Goal: Transaction & Acquisition: Purchase product/service

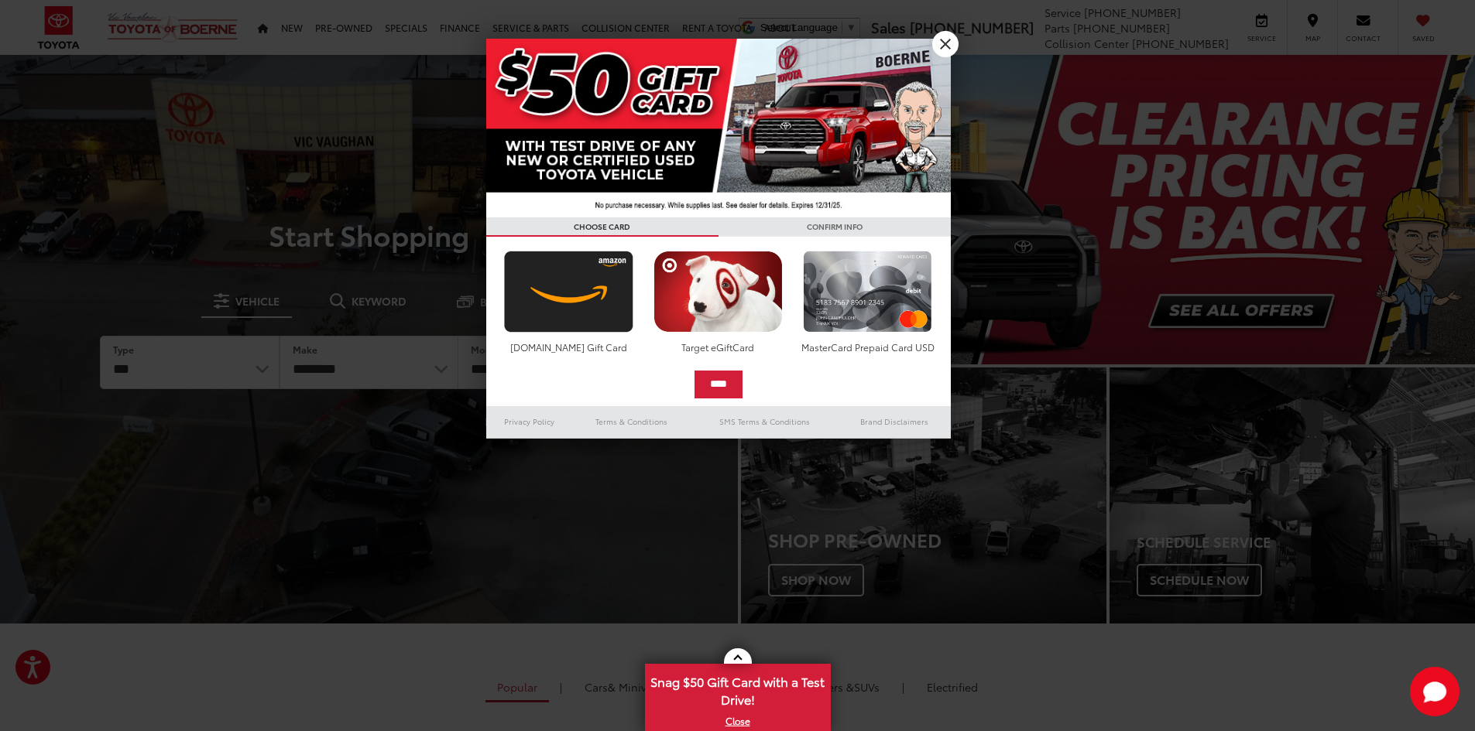
click at [949, 224] on h3 "CONFIRM INFO" at bounding box center [834, 227] width 232 height 19
click at [944, 219] on h3 "CONFIRM INFO" at bounding box center [834, 227] width 232 height 19
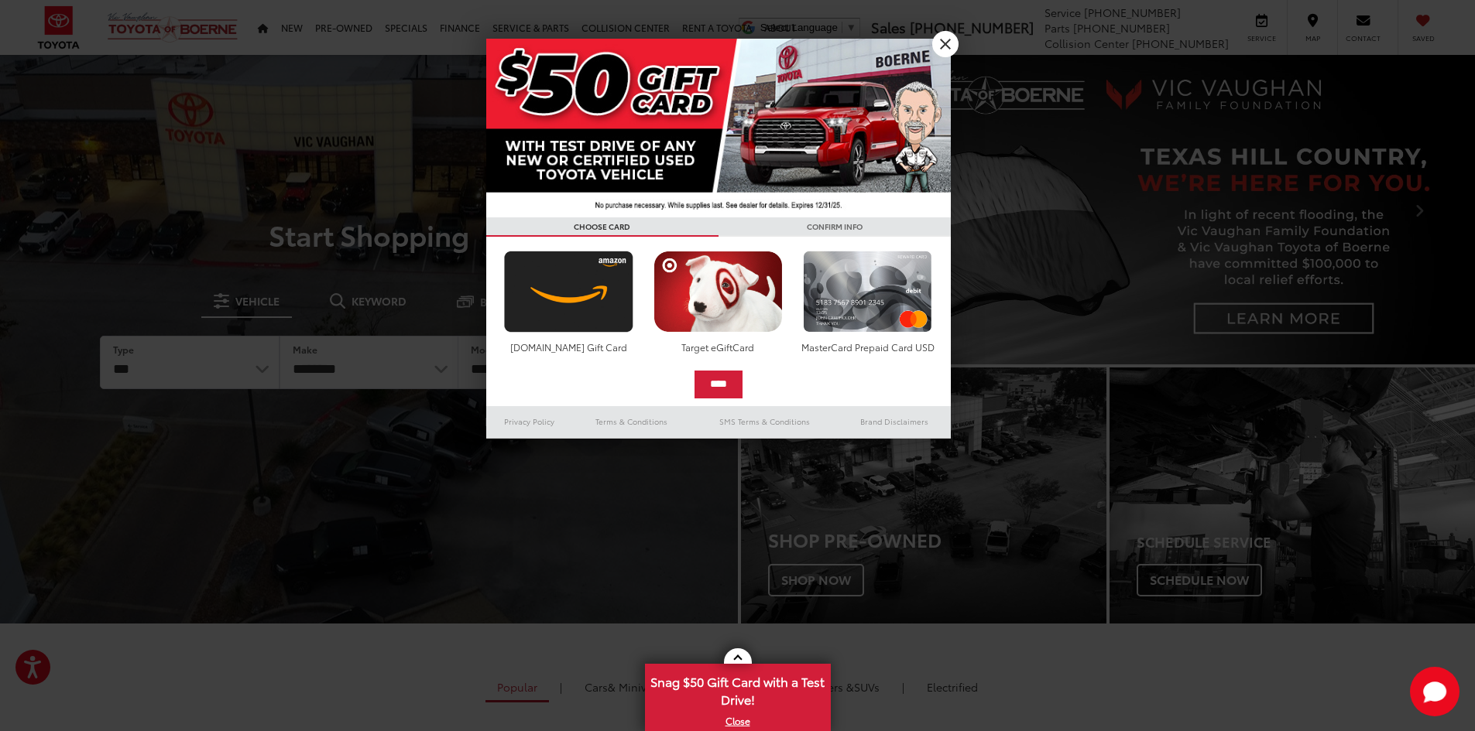
click at [944, 219] on h3 "CONFIRM INFO" at bounding box center [834, 227] width 232 height 19
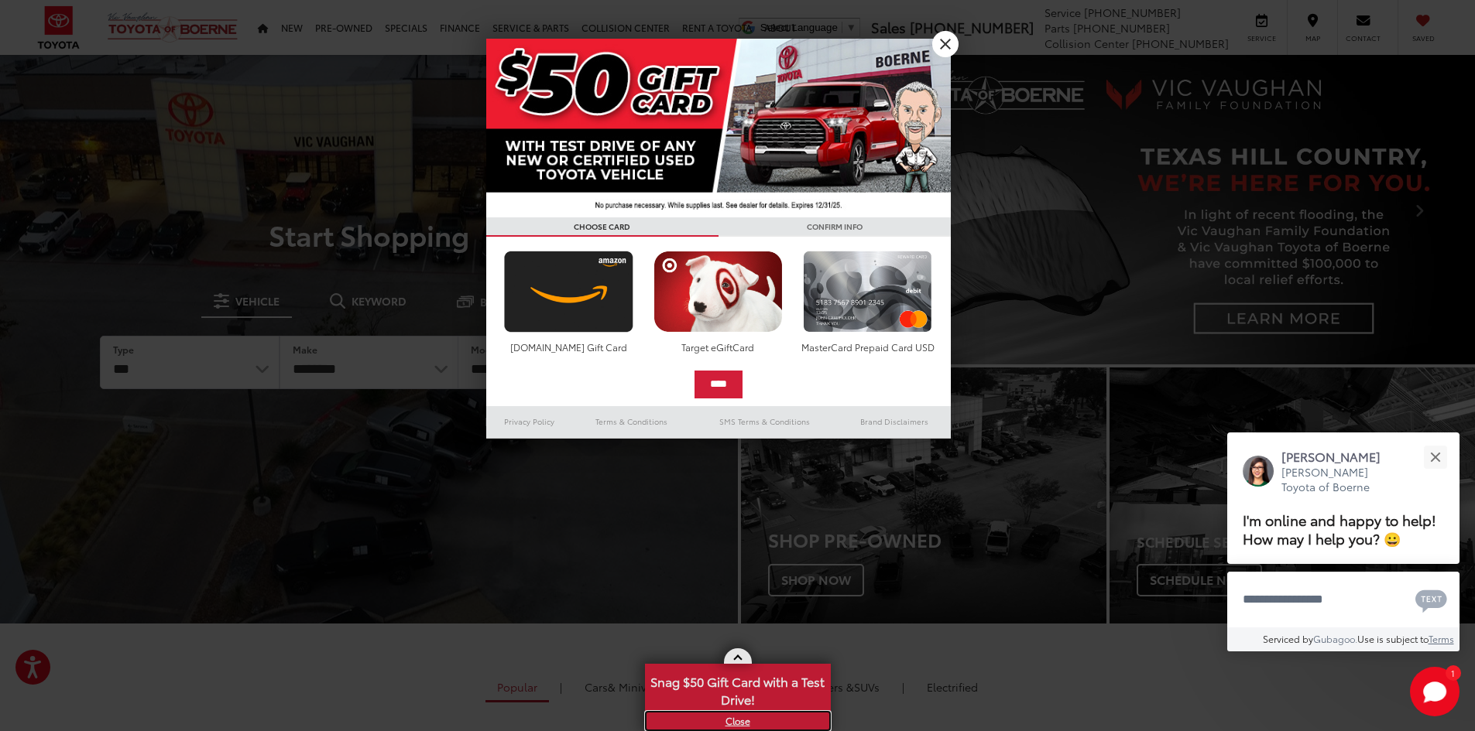
click at [743, 718] on link "X" at bounding box center [737, 721] width 183 height 17
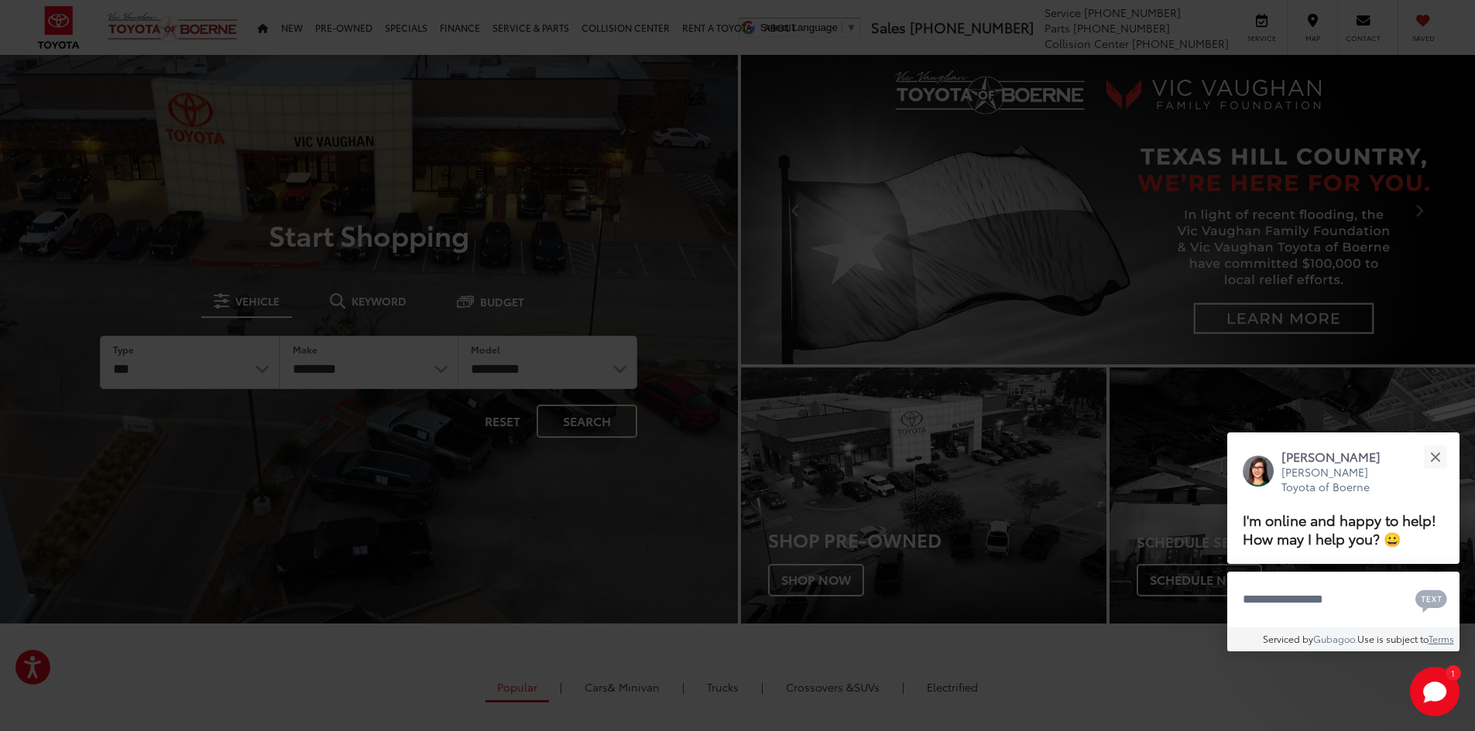
click at [0, 0] on link "X" at bounding box center [0, 0] width 0 height 0
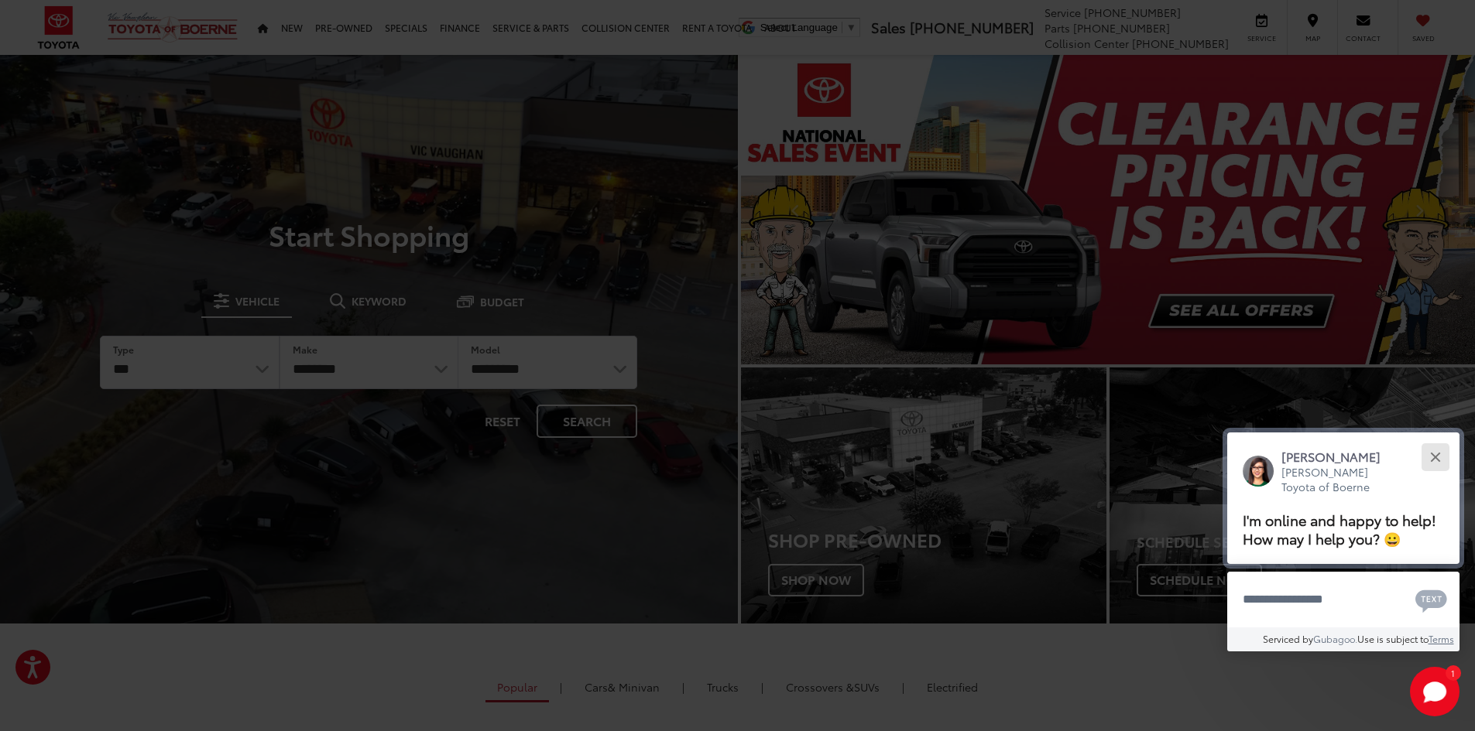
click at [1432, 461] on div "Close" at bounding box center [1435, 457] width 10 height 10
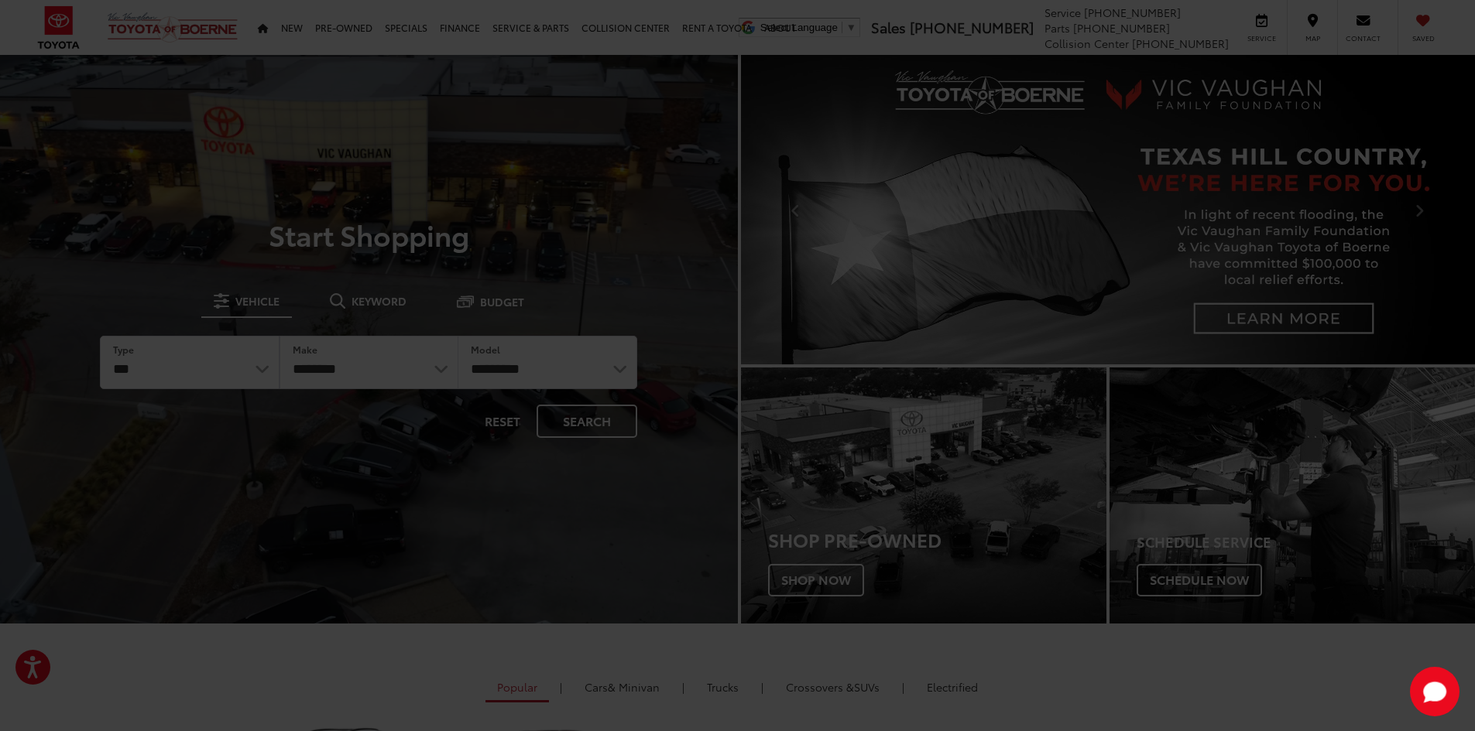
click at [839, 577] on div at bounding box center [737, 365] width 1475 height 731
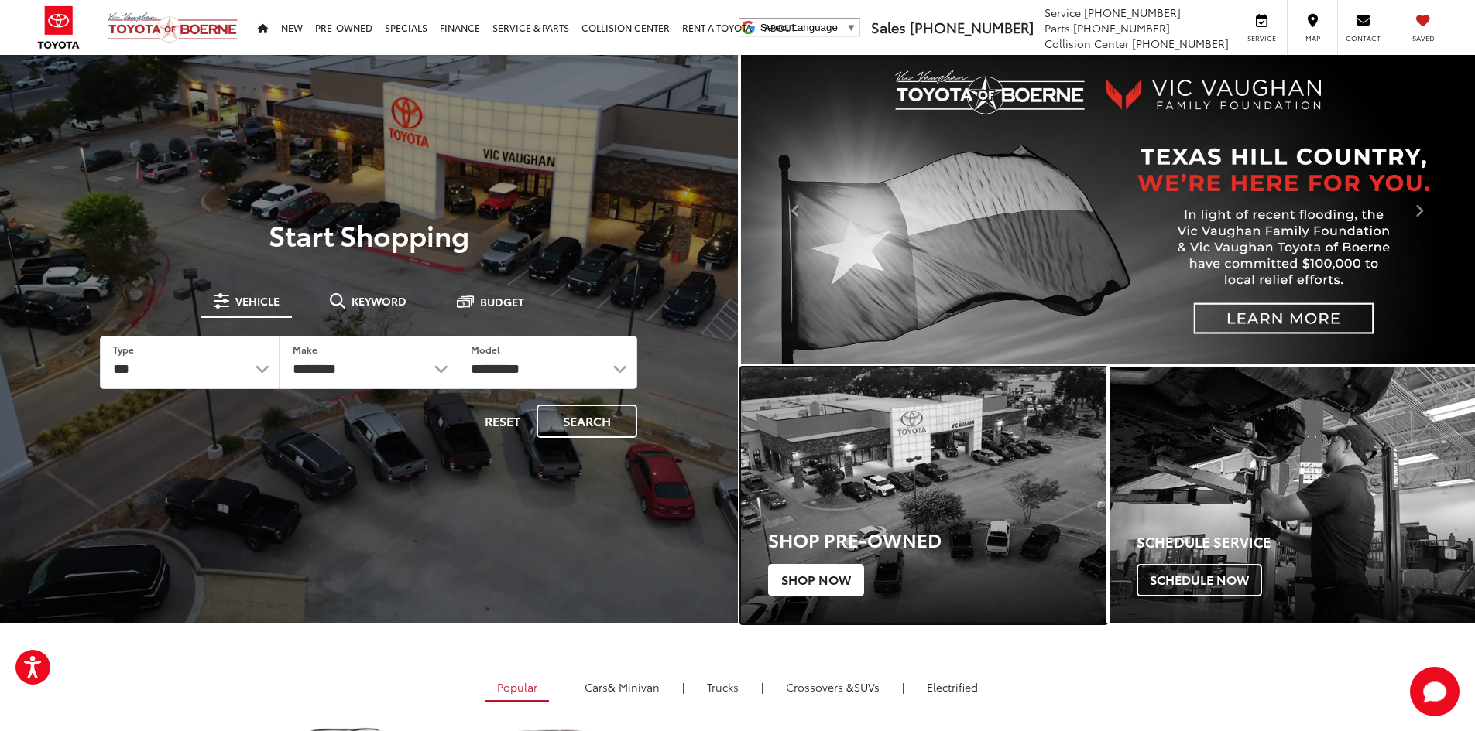
click at [839, 577] on span "Shop Now" at bounding box center [816, 580] width 96 height 33
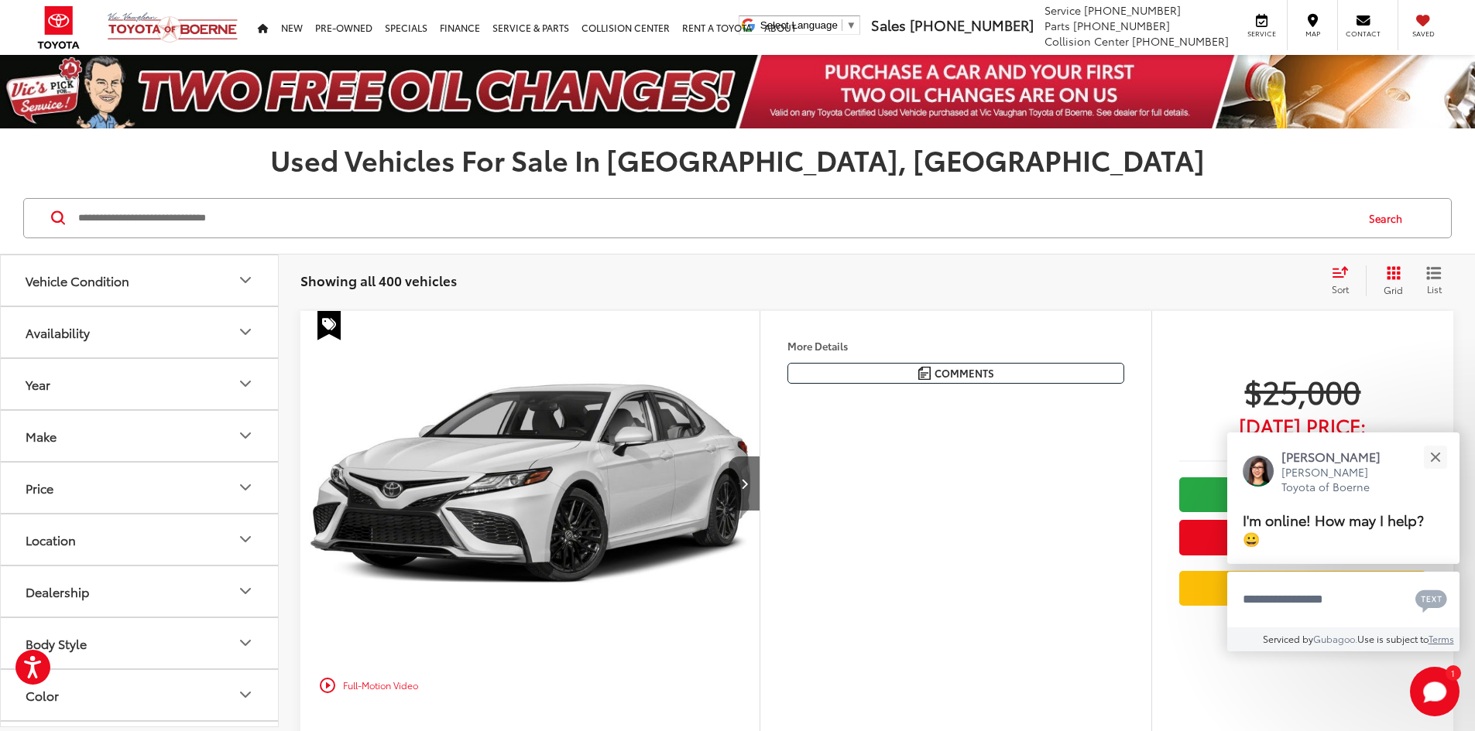
click at [1334, 293] on span "Sort" at bounding box center [1339, 289] width 17 height 13
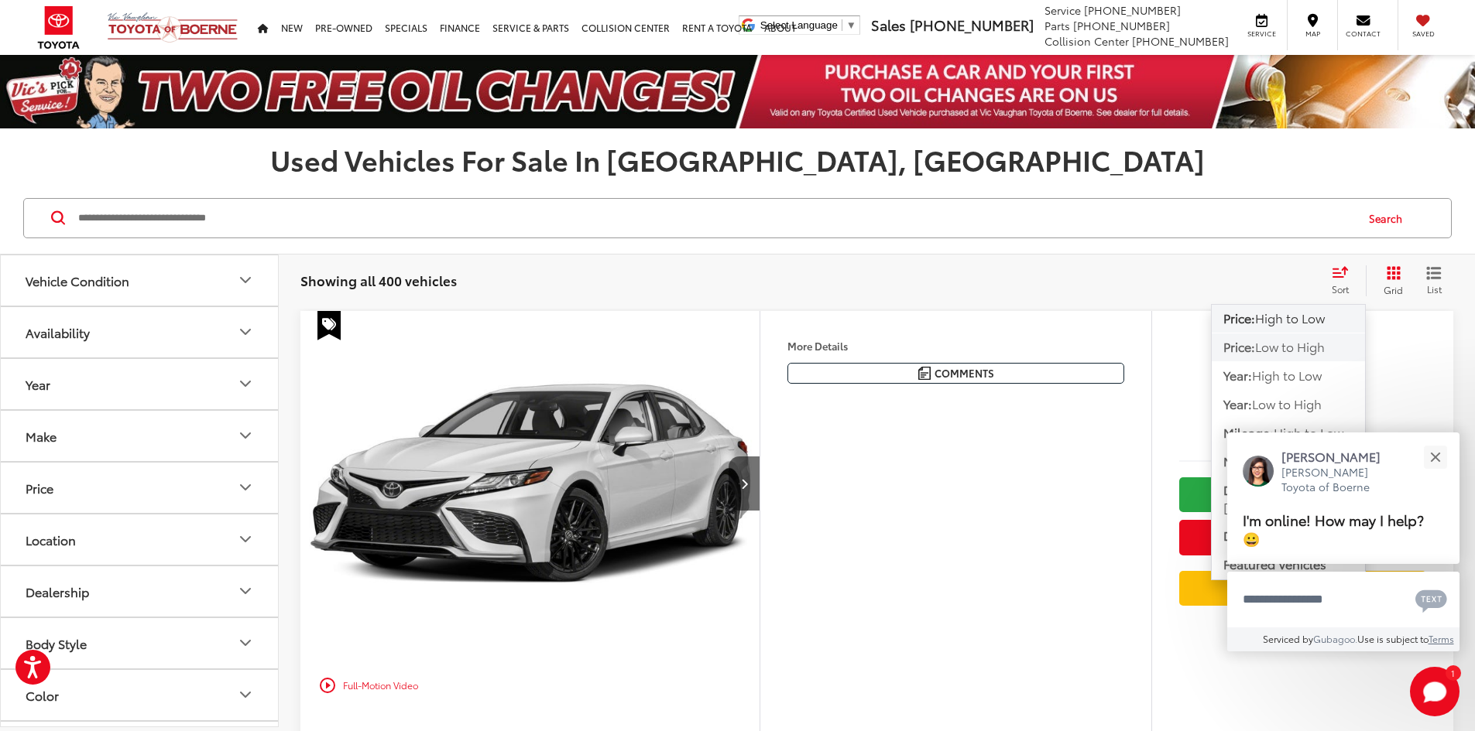
click at [1293, 348] on span "Low to High" at bounding box center [1290, 346] width 70 height 18
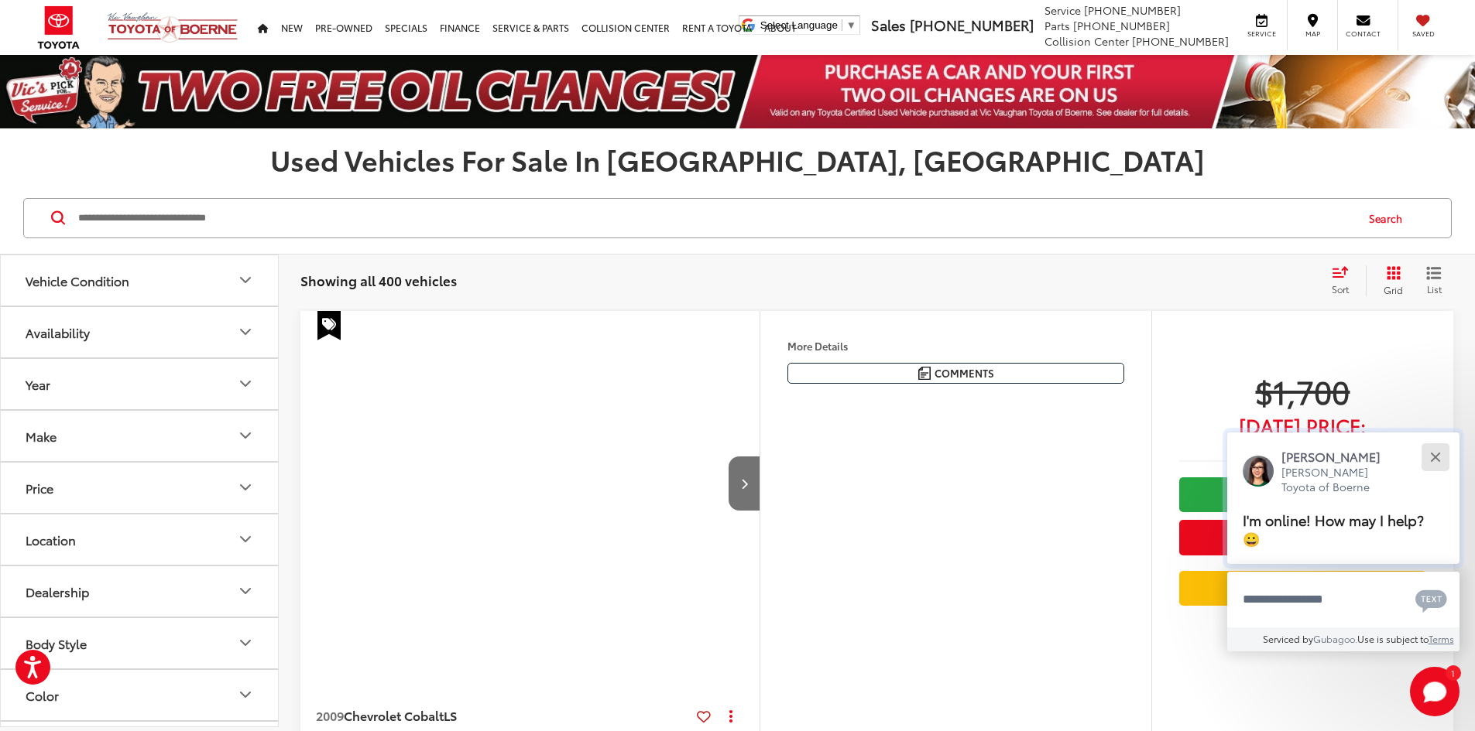
click at [1434, 456] on div "Close" at bounding box center [1435, 457] width 10 height 10
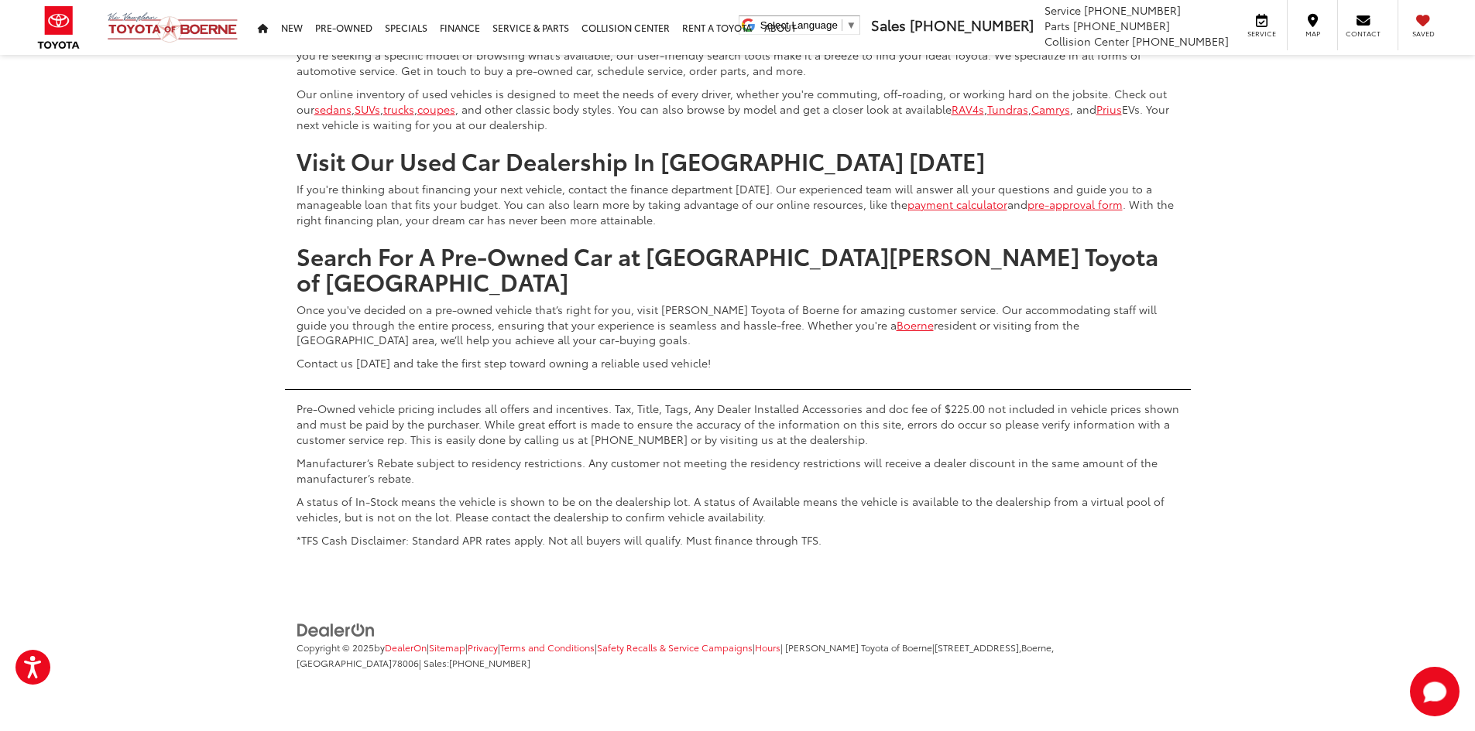
scroll to position [8205, 0]
